Goal: Information Seeking & Learning: Learn about a topic

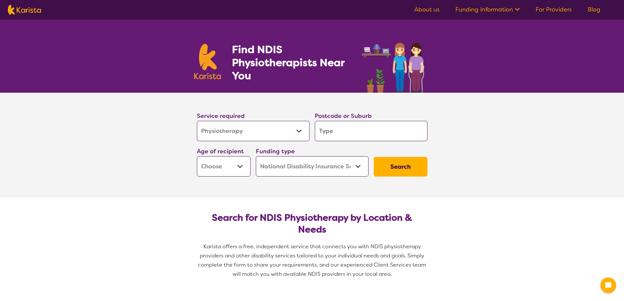
select select "Physiotherapy"
select select "NDIS"
select select "Physiotherapy"
select select "NDIS"
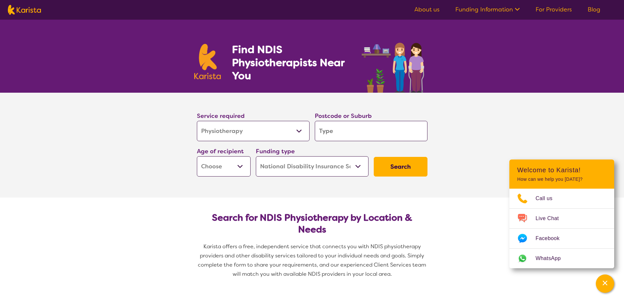
type input "6174"
click at [231, 160] on select "Early Childhood - 0 to 9 Child - 10 to 11 Adolescent - 12 to 17 Adult - 18 to 6…" at bounding box center [224, 166] width 54 height 20
select select "AD"
click at [197, 156] on select "Early Childhood - 0 to 9 Child - 10 to 11 Adolescent - 12 to 17 Adult - 18 to 6…" at bounding box center [224, 166] width 54 height 20
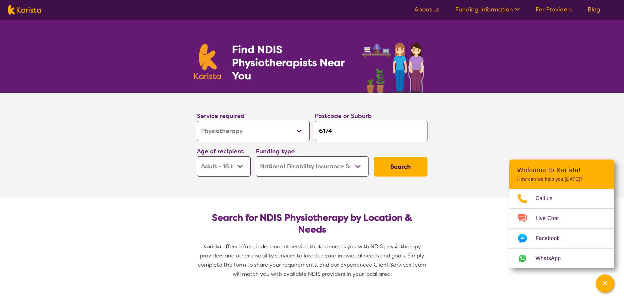
select select "AD"
click at [406, 160] on button "Search" at bounding box center [401, 167] width 54 height 20
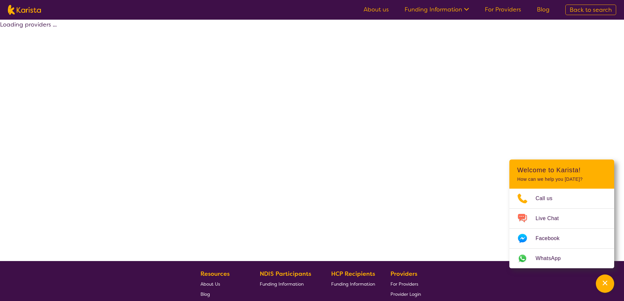
select select "by_score"
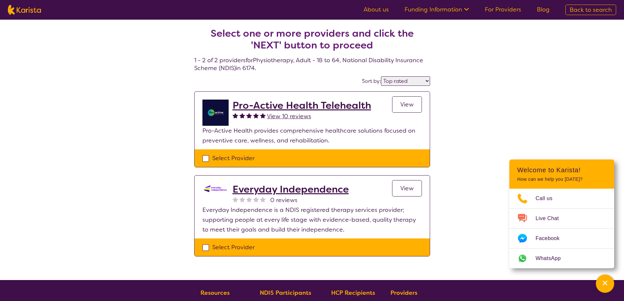
click at [318, 104] on h2 "Pro-Active Health Telehealth" at bounding box center [301, 106] width 138 height 12
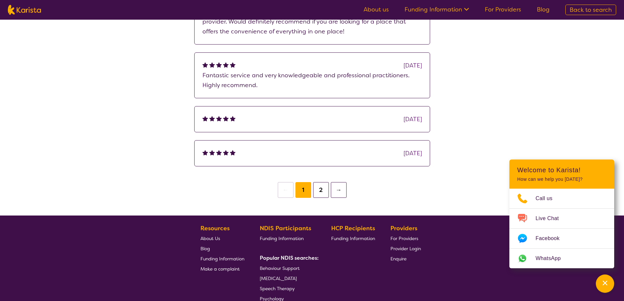
scroll to position [655, 0]
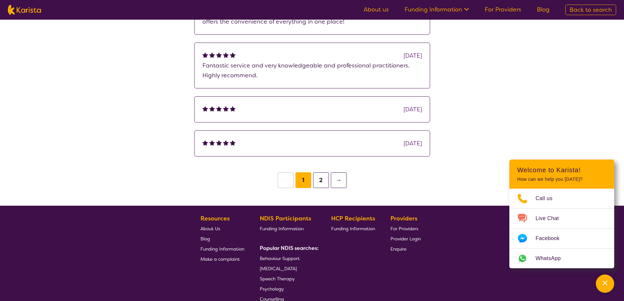
click at [319, 173] on button "2" at bounding box center [321, 180] width 16 height 16
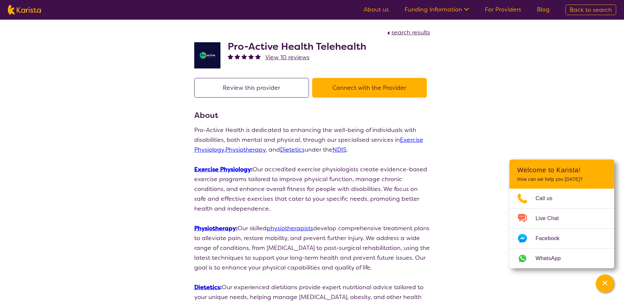
click at [497, 7] on link "For Providers" at bounding box center [503, 10] width 36 height 8
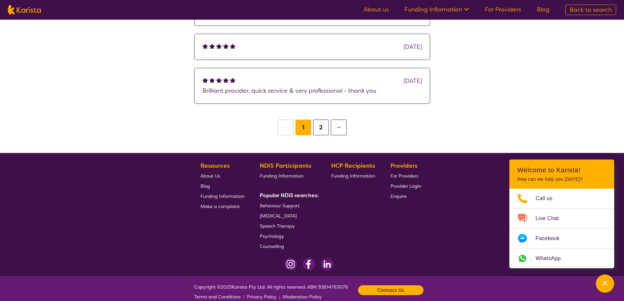
scroll to position [707, 0]
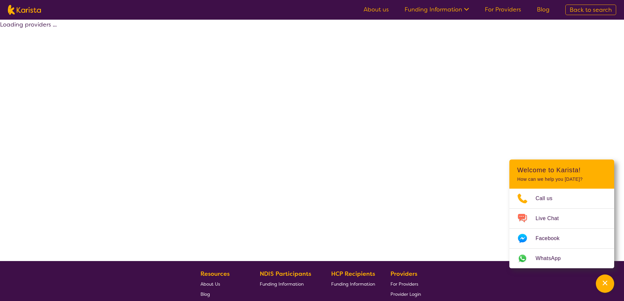
select select "by_score"
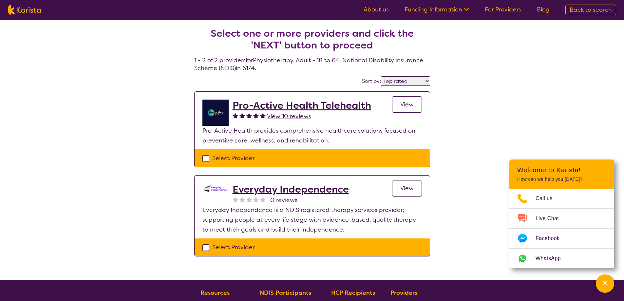
click at [299, 189] on h2 "Everyday Independence" at bounding box center [290, 189] width 116 height 12
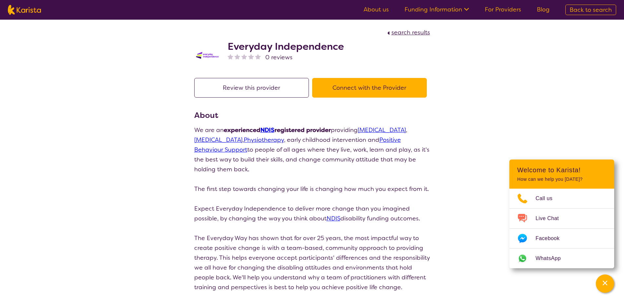
click at [271, 137] on link "Physiotherapy" at bounding box center [264, 140] width 40 height 8
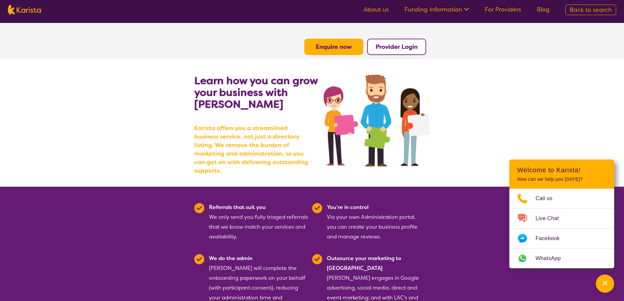
click at [442, 7] on link "Funding Information" at bounding box center [436, 10] width 64 height 8
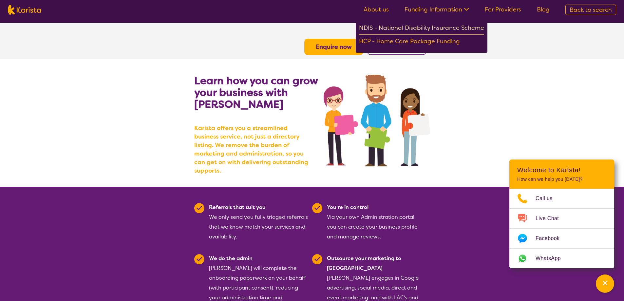
click at [434, 25] on div "NDIS - National Disability Insurance Scheme" at bounding box center [421, 29] width 125 height 12
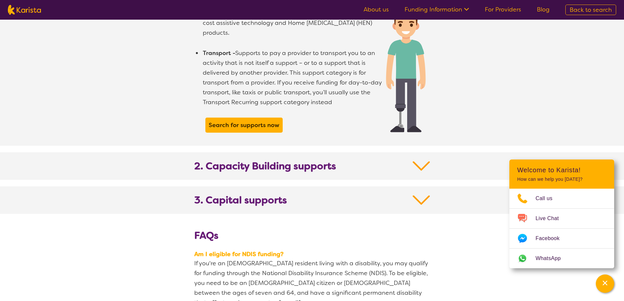
scroll to position [622, 0]
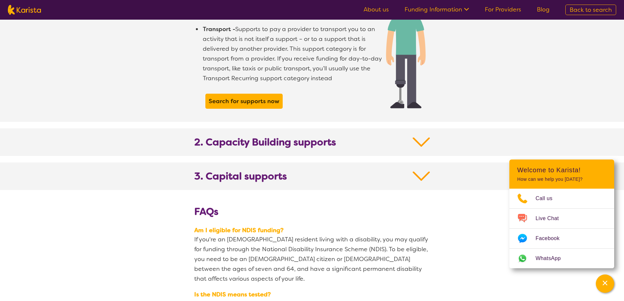
click at [426, 136] on img at bounding box center [420, 142] width 17 height 12
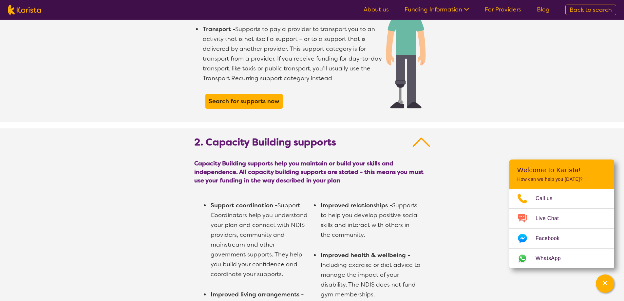
click at [420, 136] on img at bounding box center [420, 142] width 17 height 12
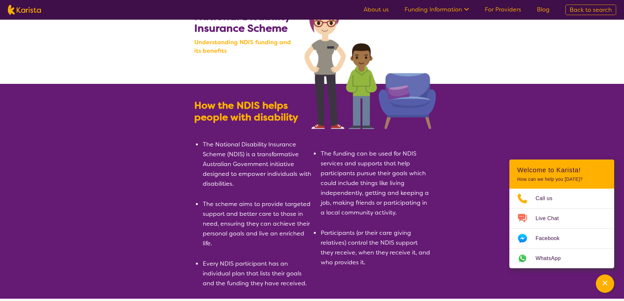
scroll to position [0, 0]
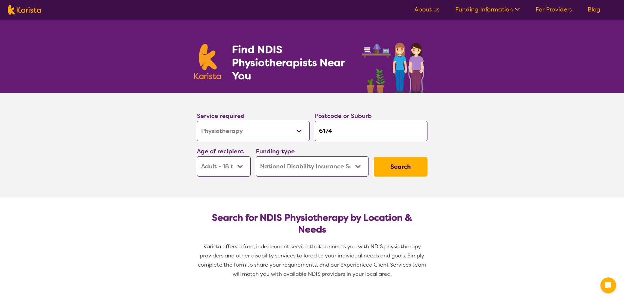
select select "Physiotherapy"
select select "AD"
select select "NDIS"
select select "Physiotherapy"
select select "AD"
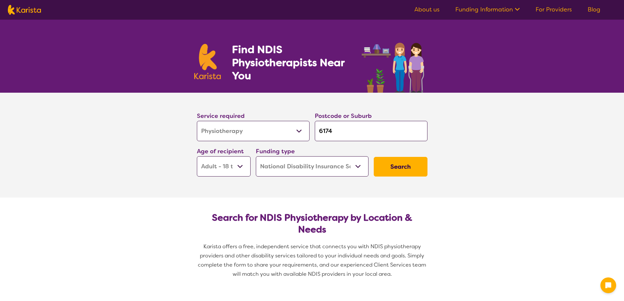
select select "NDIS"
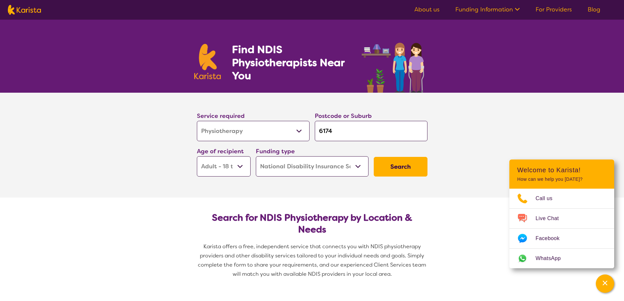
scroll to position [33, 0]
